Goal: Find specific page/section: Find specific page/section

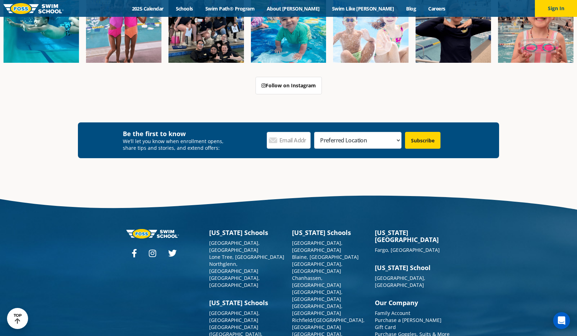
scroll to position [793, 0]
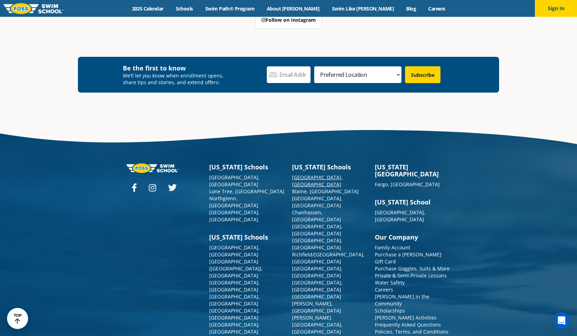
click at [315, 177] on link "[GEOGRAPHIC_DATA], [GEOGRAPHIC_DATA]" at bounding box center [317, 181] width 51 height 14
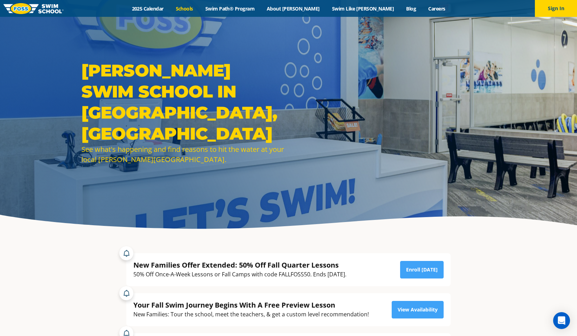
click at [199, 11] on link "Schools" at bounding box center [183, 8] width 29 height 7
